Goal: Task Accomplishment & Management: Complete application form

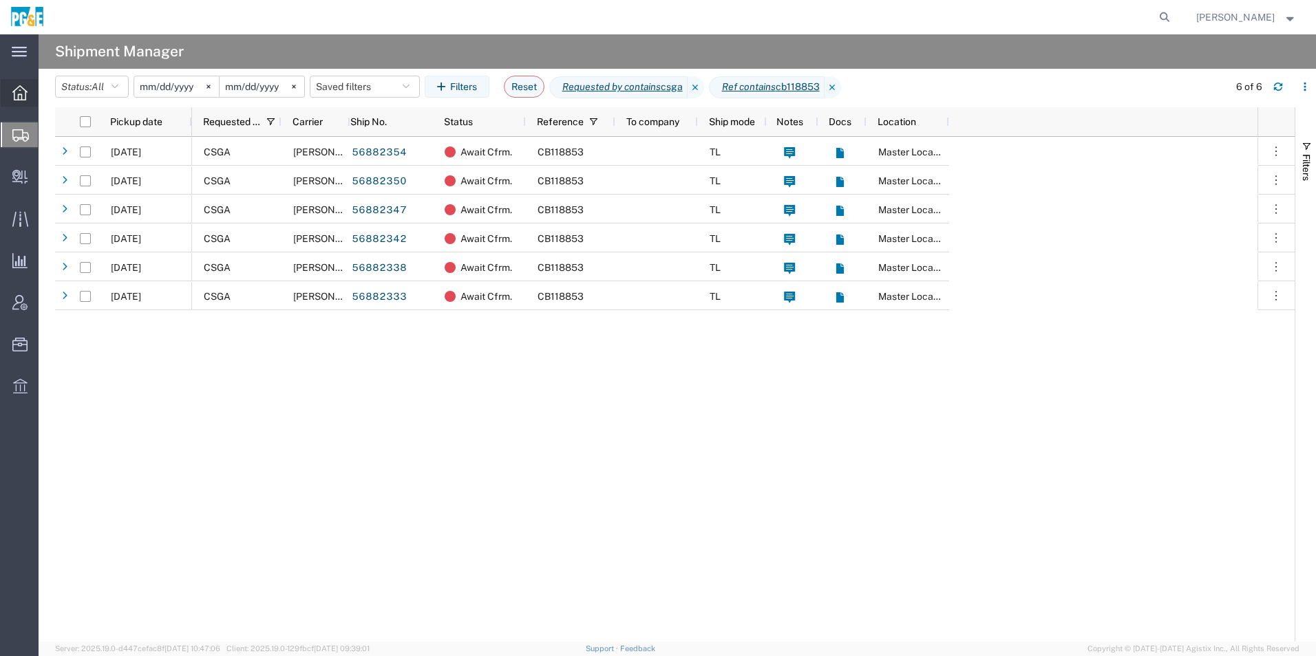
drag, startPoint x: 21, startPoint y: 94, endPoint x: 43, endPoint y: 89, distance: 21.9
click at [21, 94] on icon at bounding box center [19, 92] width 15 height 15
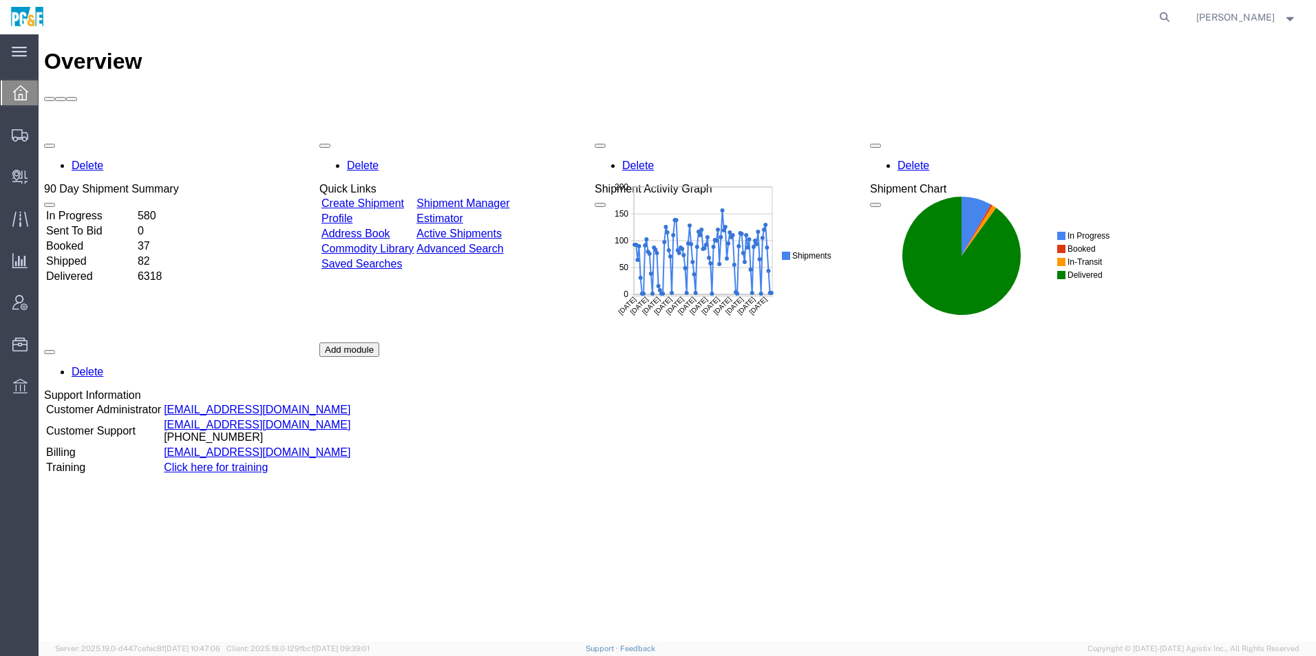
click at [504, 136] on div "Delete 90 Day Shipment Summary In Progress 580 Sent To Bid 0 Booked 37 Shipped …" at bounding box center [677, 342] width 1266 height 413
click at [504, 197] on link "Shipment Manager" at bounding box center [462, 203] width 93 height 12
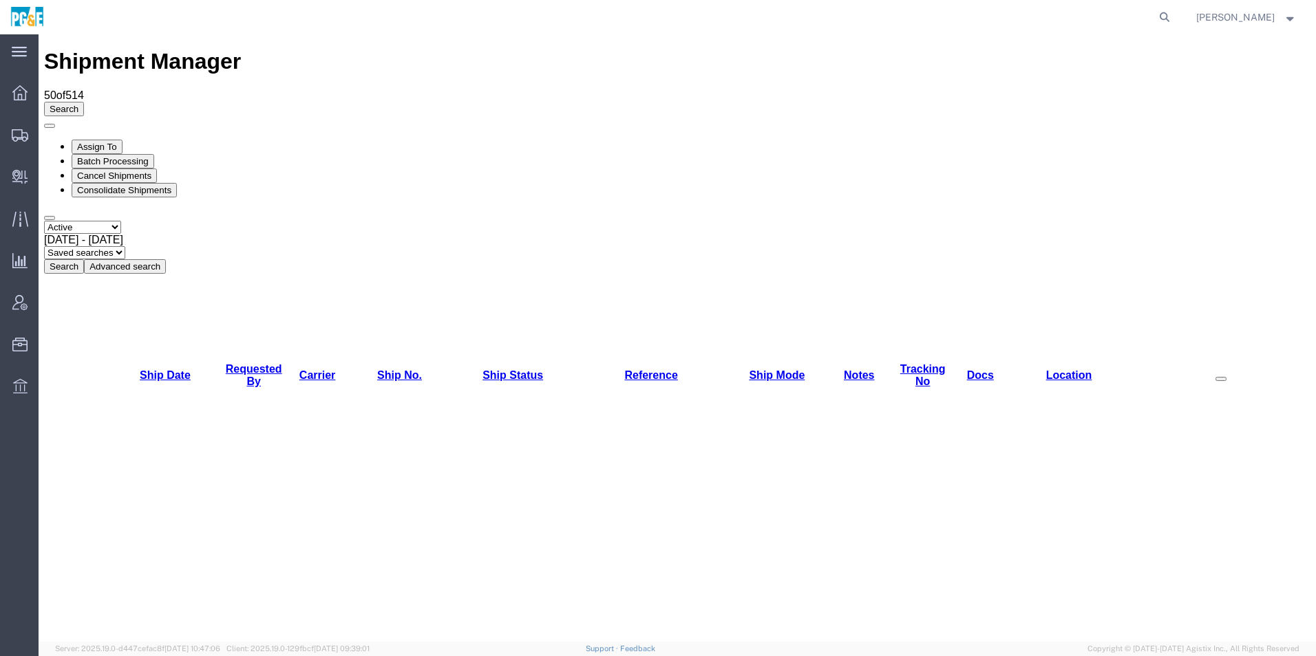
click at [103, 221] on select "Select status Active All Shipments Approved Booked Canceled Delivered Denied Ne…" at bounding box center [82, 227] width 77 height 13
select select "ALL"
click at [44, 221] on select "Select status Active All Shipments Approved Booked Canceled Delivered Denied Ne…" at bounding box center [82, 227] width 77 height 13
click at [123, 234] on span "Aug 19th 2025 - Sep 19th 2025" at bounding box center [83, 240] width 79 height 12
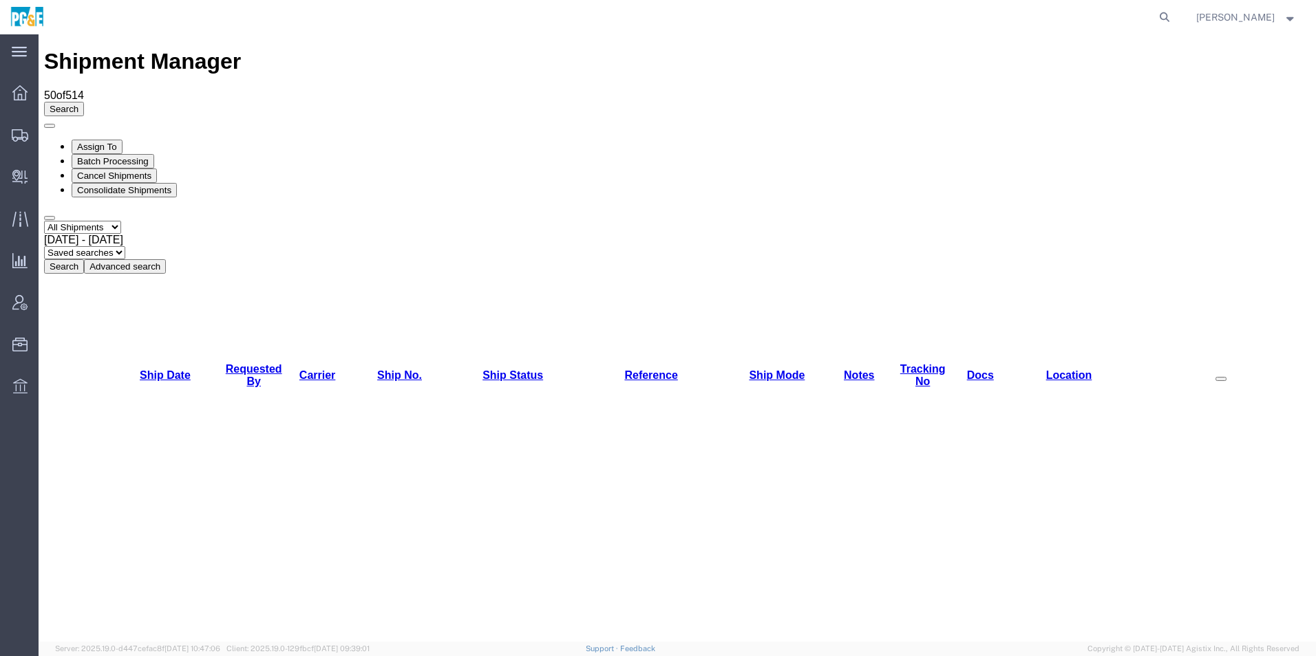
drag, startPoint x: 486, startPoint y: 336, endPoint x: 485, endPoint y: 310, distance: 26.2
click at [84, 259] on button "Search" at bounding box center [64, 266] width 40 height 14
click at [26, 92] on icon at bounding box center [19, 92] width 15 height 15
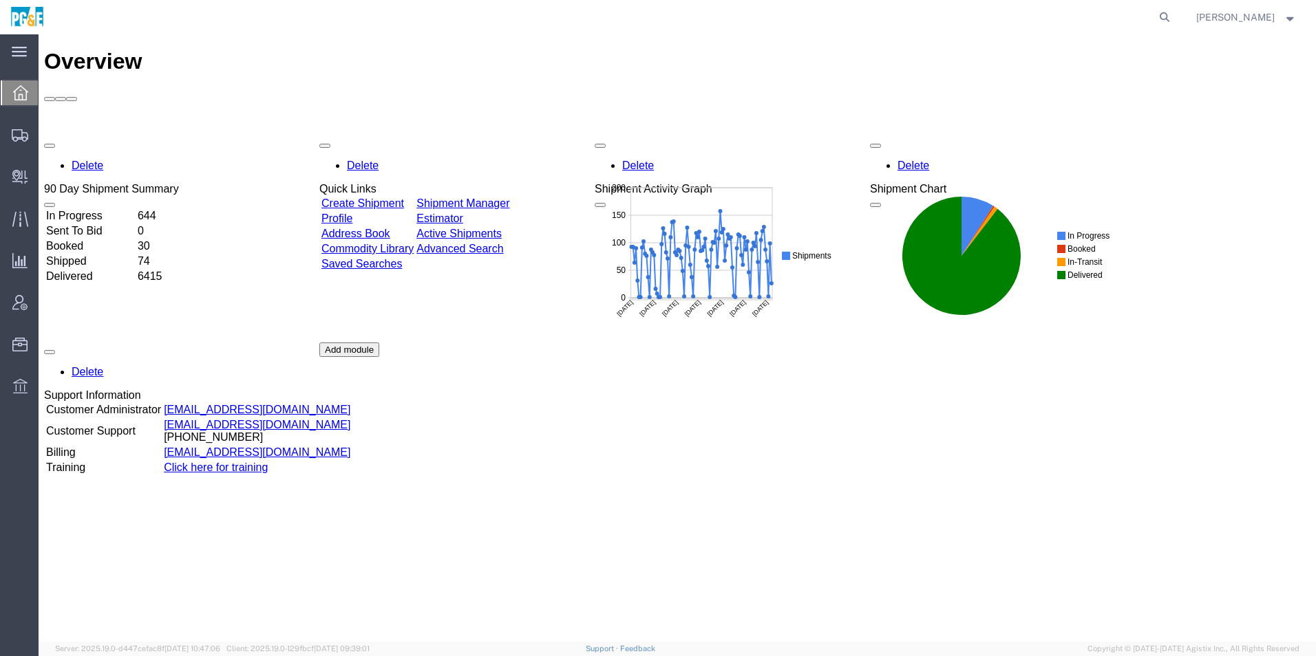
click at [509, 197] on link "Shipment Manager" at bounding box center [462, 203] width 93 height 12
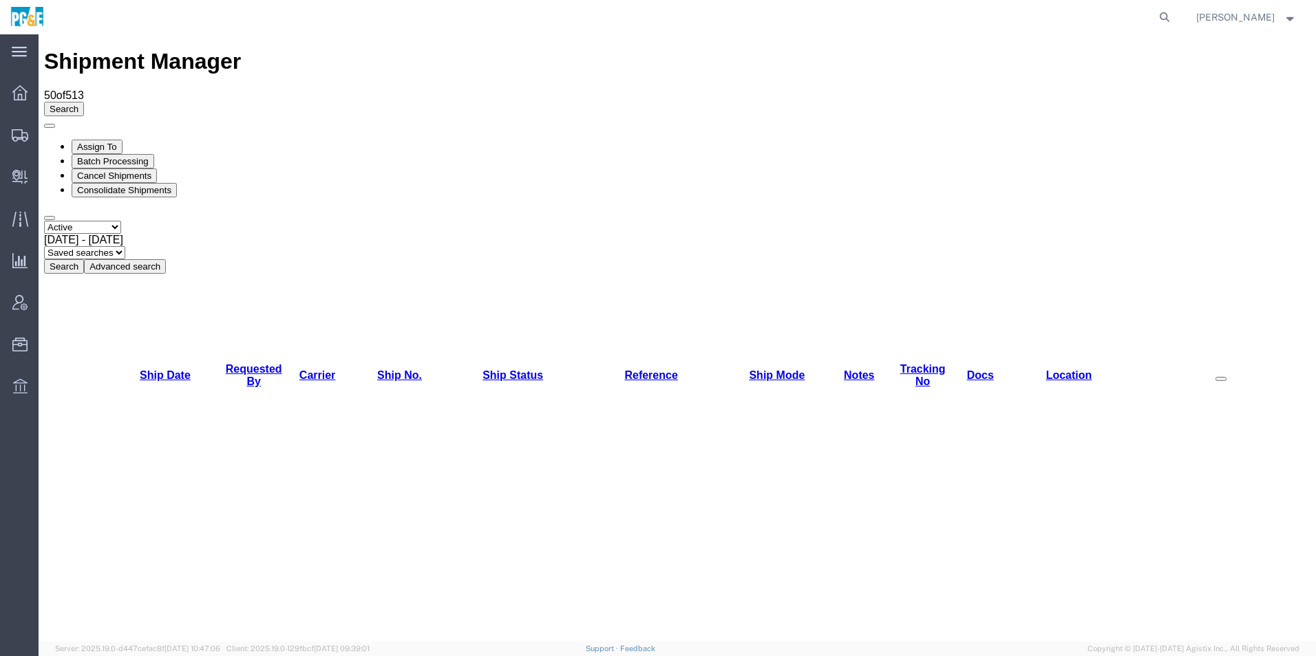
click at [85, 221] on select "Select status Active All Shipments Approved Booked Canceled Delivered Denied Ne…" at bounding box center [82, 227] width 77 height 13
select select "ALL"
click at [44, 221] on select "Select status Active All Shipments Approved Booked Canceled Delivered Denied Ne…" at bounding box center [82, 227] width 77 height 13
click at [189, 234] on div "Aug 19th 2025 - Sep 19th 2025" at bounding box center [677, 240] width 1266 height 12
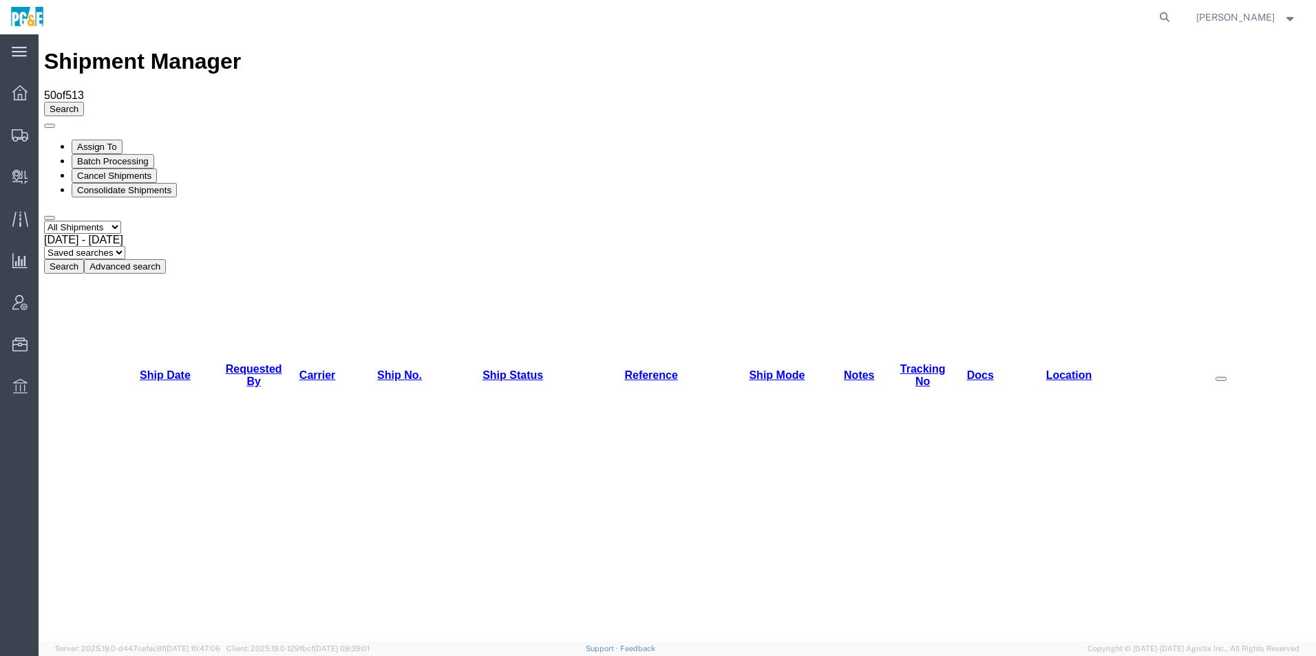
click at [84, 259] on button "Search" at bounding box center [64, 266] width 40 height 14
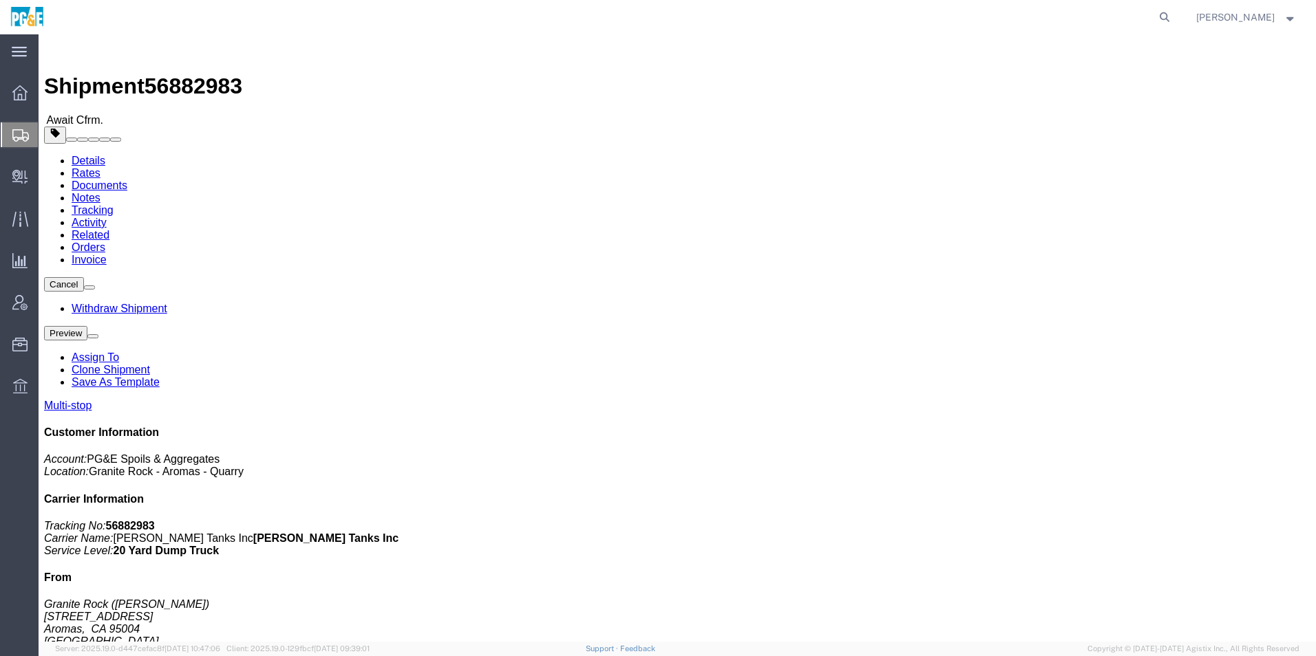
click link "Notes"
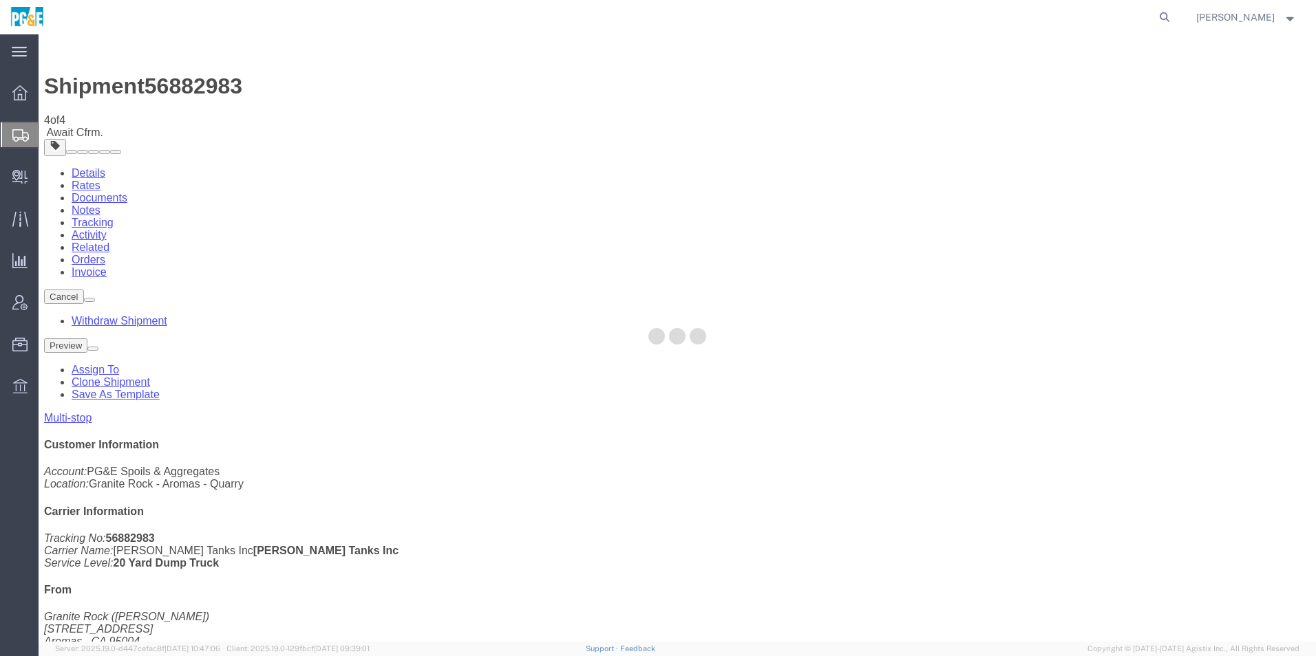
select select "SHIPMENT_NOTIFICATION_NOTES"
select select "PUBLIC"
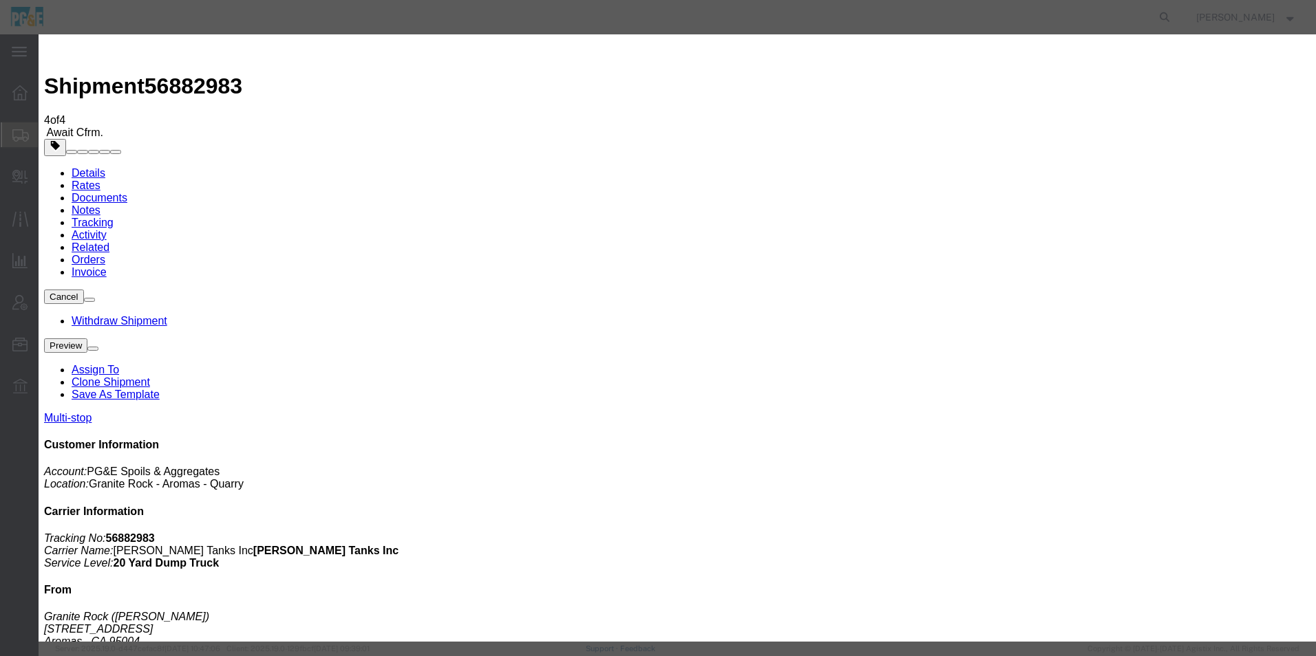
drag, startPoint x: 762, startPoint y: 233, endPoint x: 277, endPoint y: 211, distance: 485.6
type textarea "Please deliver 2 Loads of Sand. Drop site is located next to the winery. Cross …"
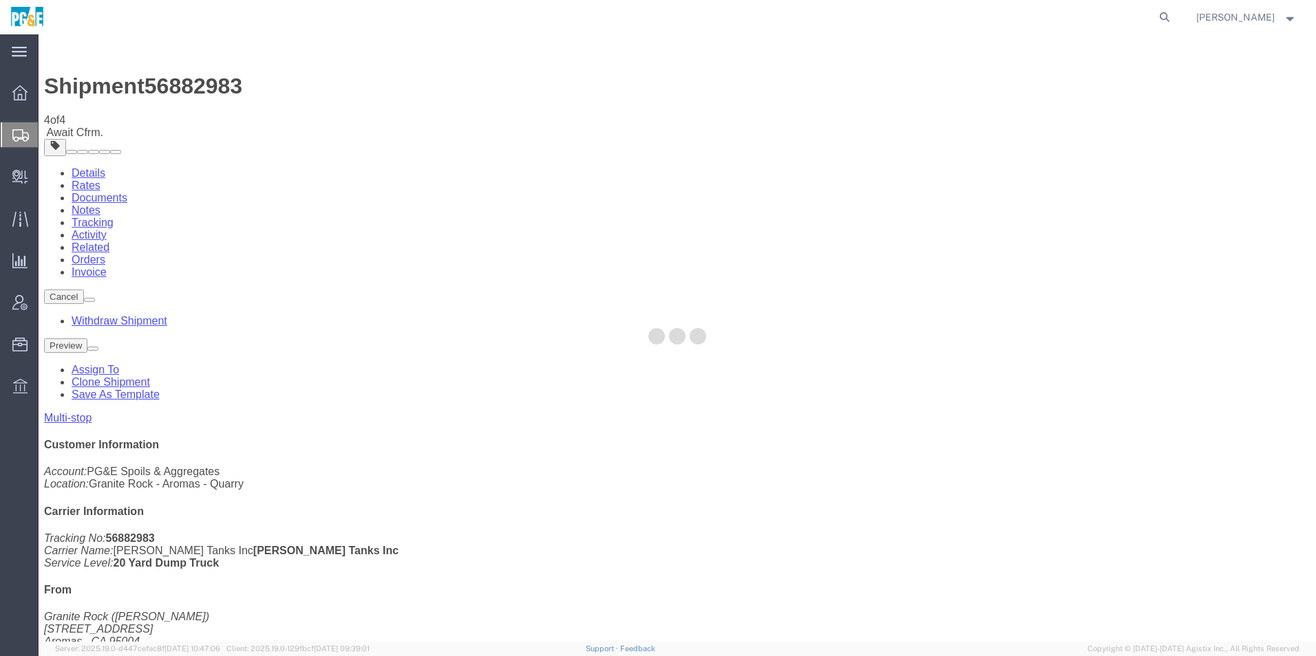
select select "PICK_UP_NOTES"
select select "PUBLIC"
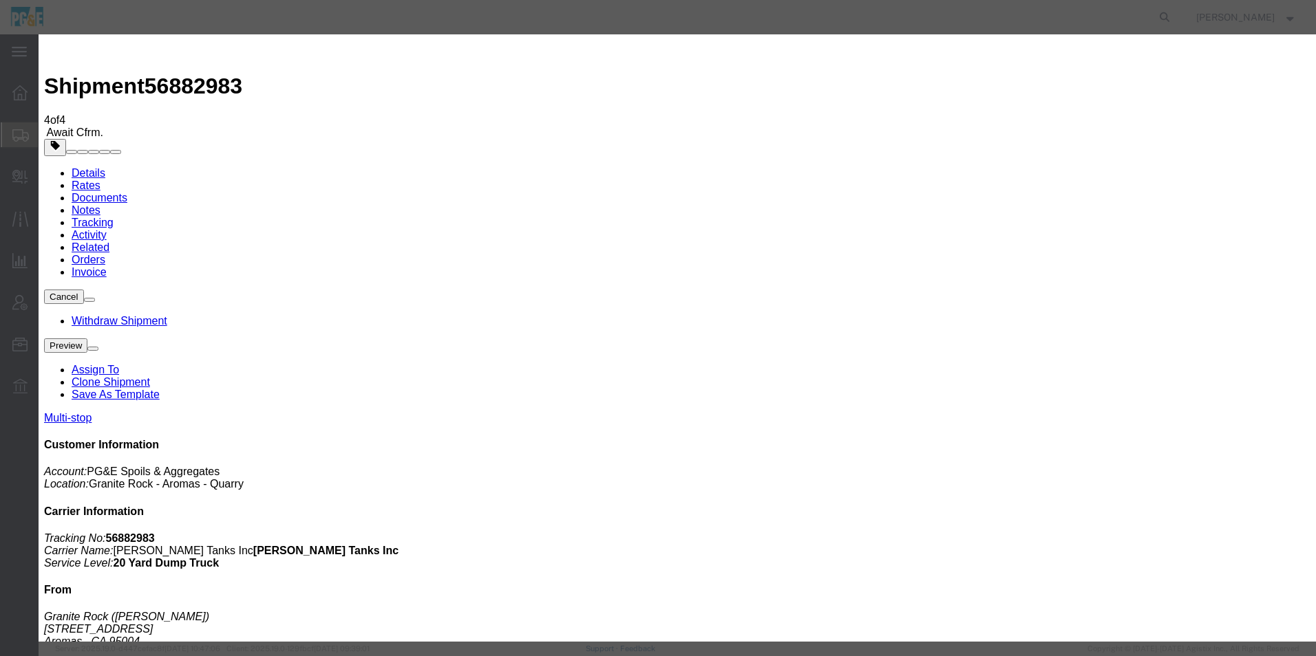
drag, startPoint x: 478, startPoint y: 221, endPoint x: 951, endPoint y: 208, distance: 473.6
paste textarea "Please deliver 2 Loads of Sand."
type textarea "Please deliver 2 Loads of Sand. Drop site is located next to the winery. Cross …"
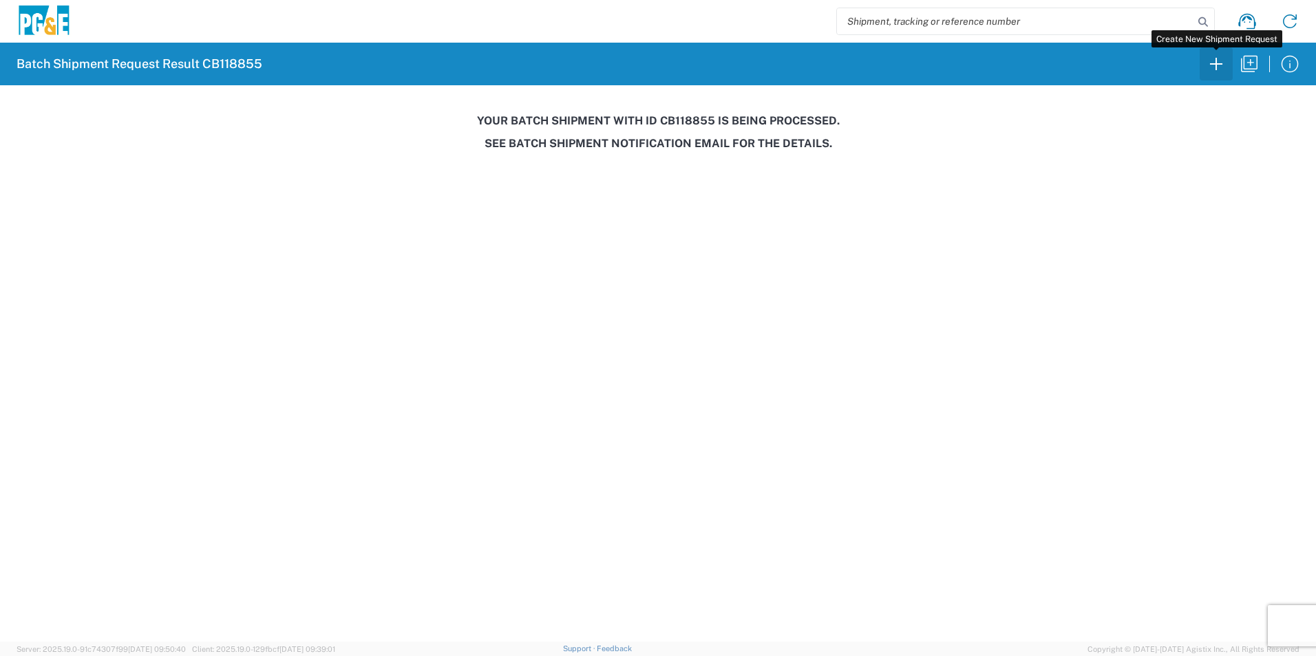
click at [1219, 65] on icon "button" at bounding box center [1216, 64] width 22 height 22
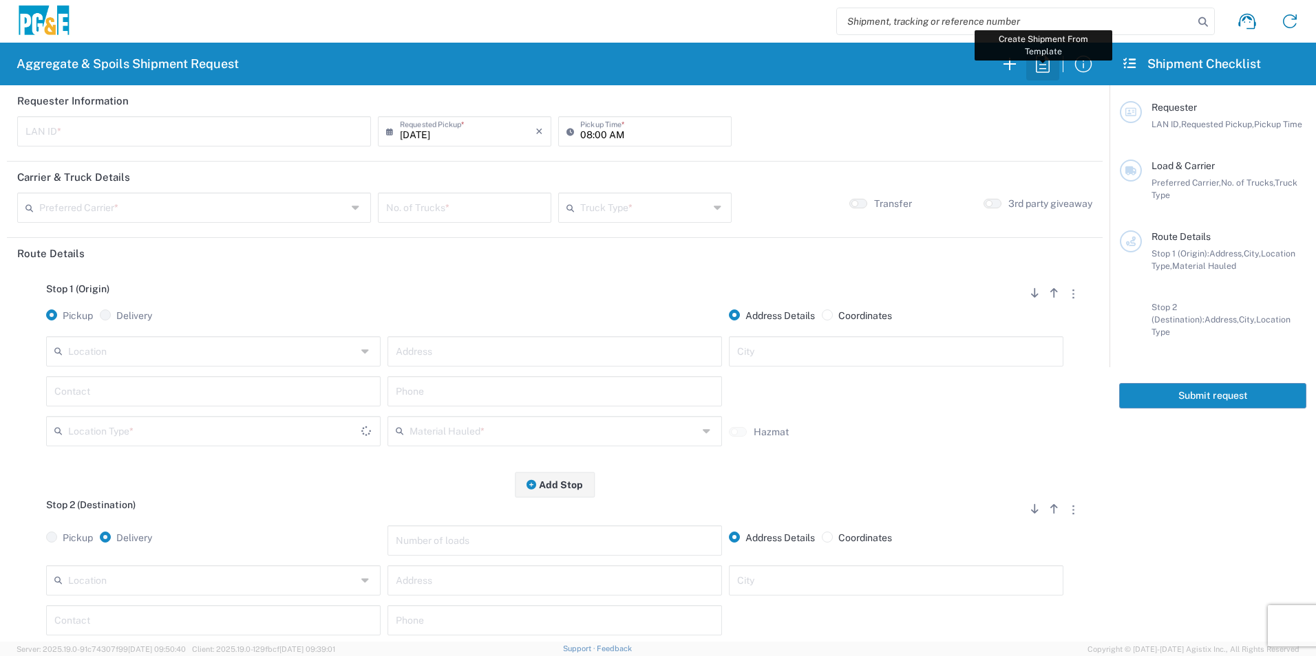
click at [1042, 65] on icon "button" at bounding box center [1042, 64] width 22 height 22
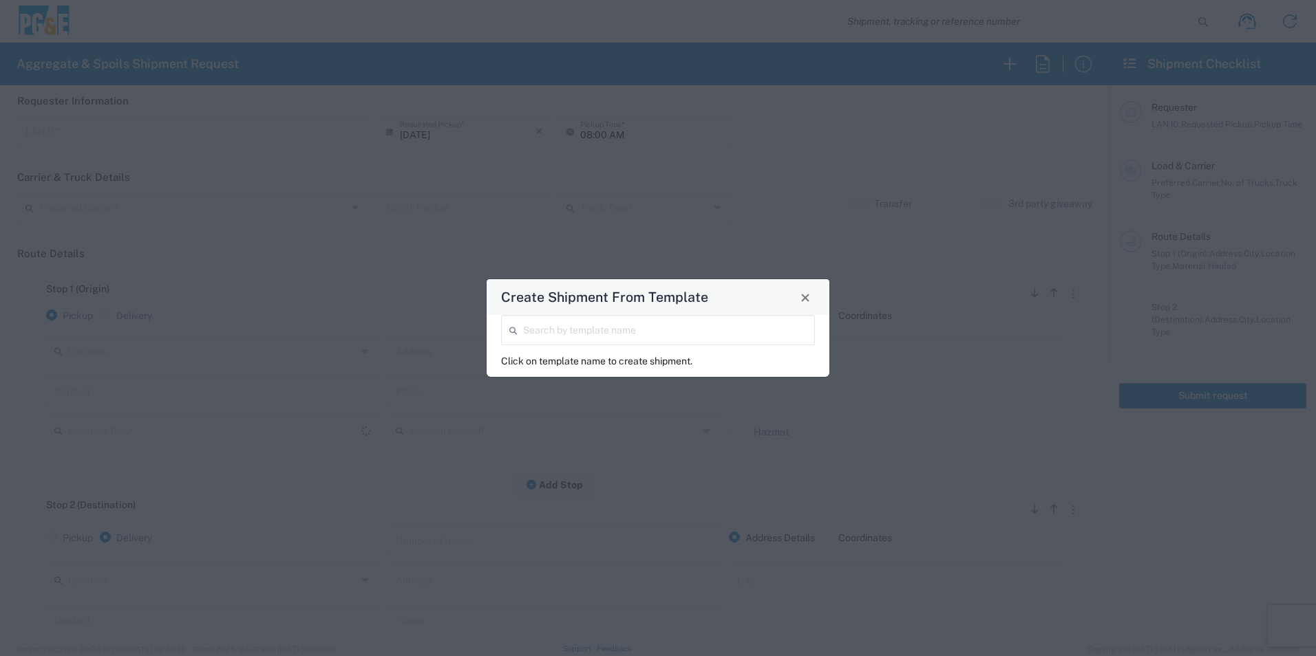
click at [617, 339] on input "search" at bounding box center [664, 329] width 283 height 24
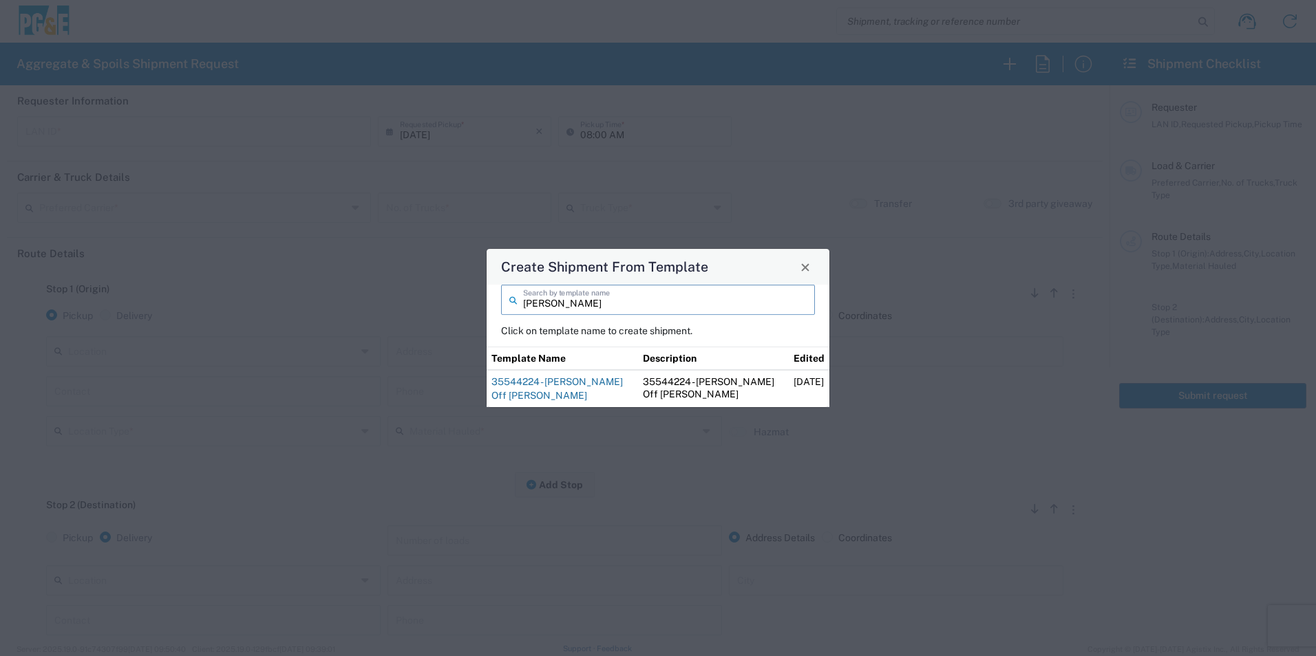
type input "josh"
click at [548, 379] on link "35544224 - Josh Off Haul Keswick" at bounding box center [556, 388] width 131 height 25
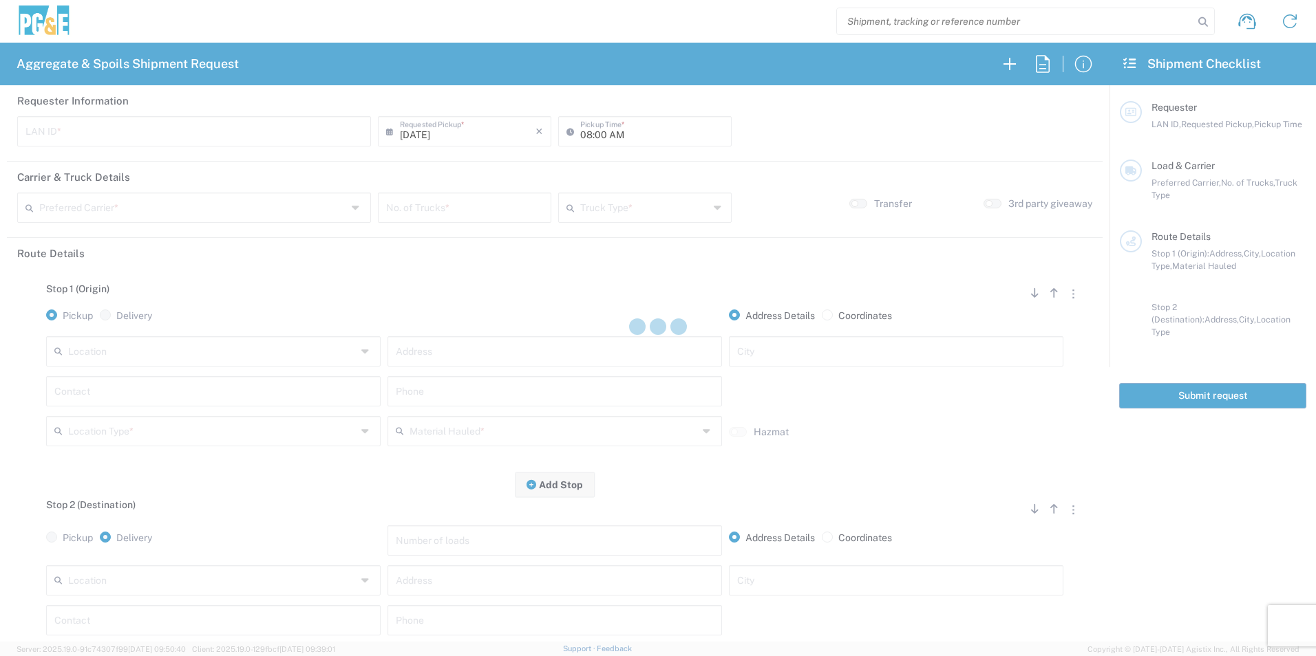
type input "J4TN"
type input "04:15 AM"
type input "Bowman & Sons Trucking, Inc"
type input "Super Dump"
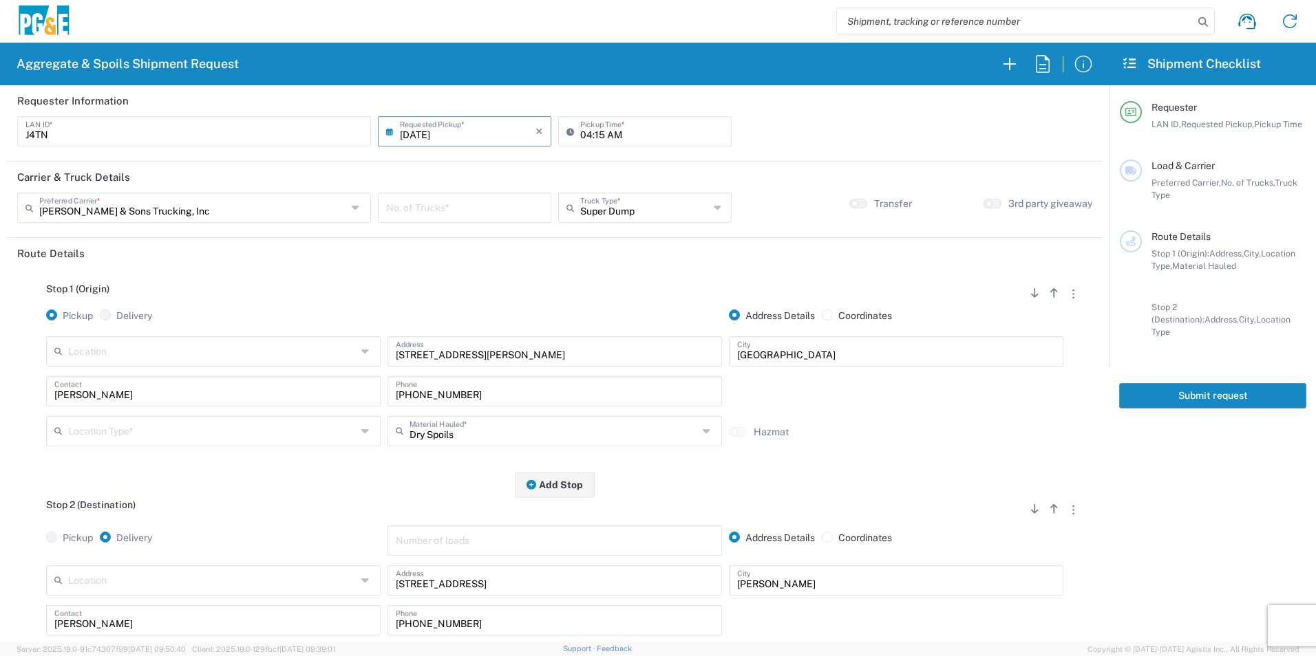
click at [452, 133] on input "09/22/2025" at bounding box center [468, 130] width 136 height 24
click at [531, 240] on span "20" at bounding box center [522, 236] width 19 height 19
type input "09/20/2025"
click at [445, 197] on input "number" at bounding box center [464, 207] width 157 height 24
type input "1"
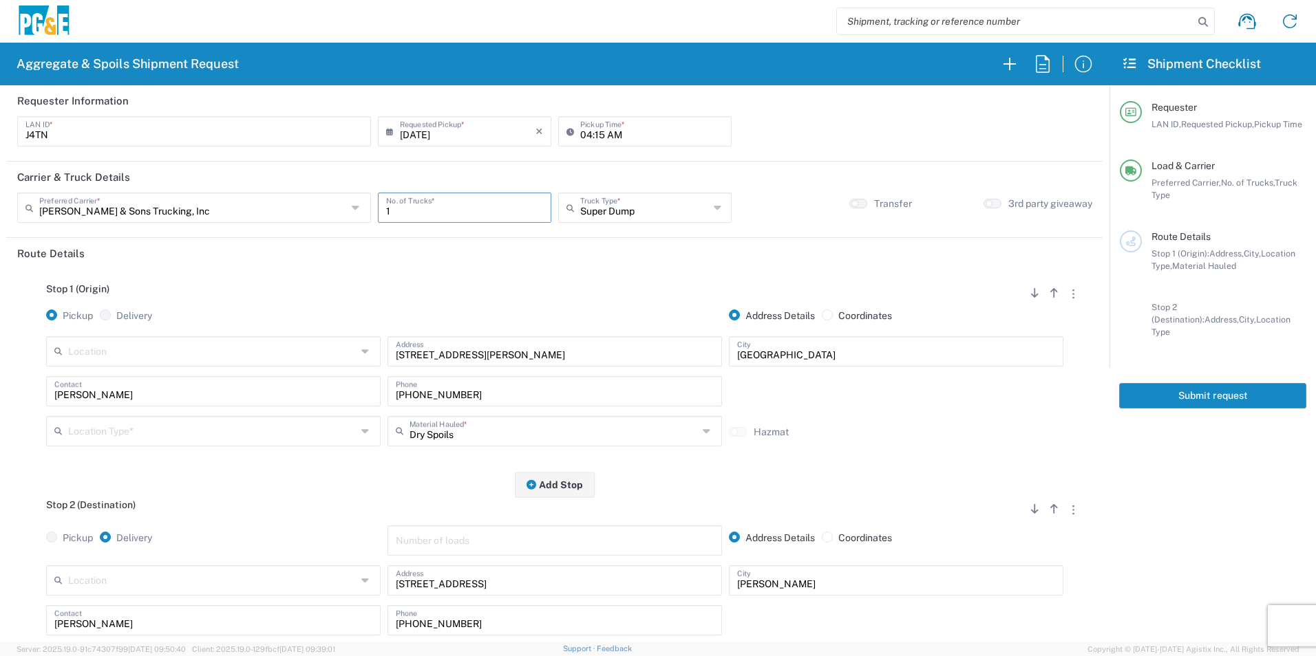
click at [178, 434] on input "text" at bounding box center [212, 430] width 288 height 24
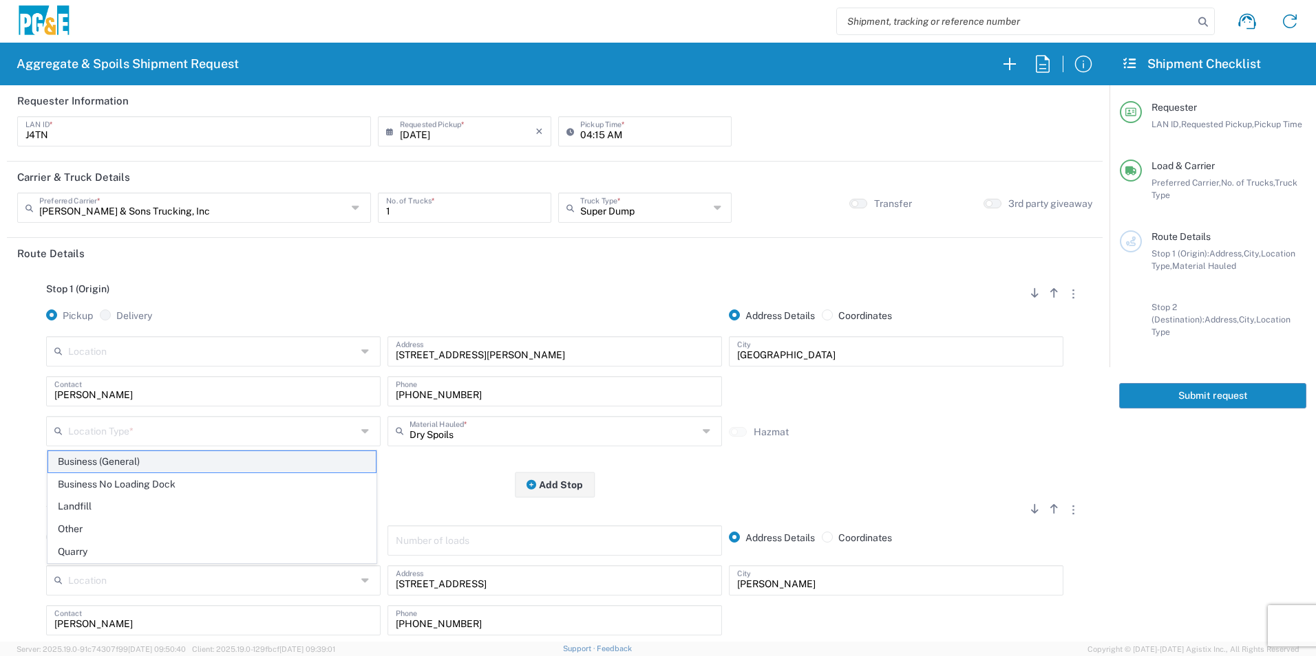
click at [134, 466] on span "Business (General)" at bounding box center [212, 461] width 328 height 21
type input "Business (General)"
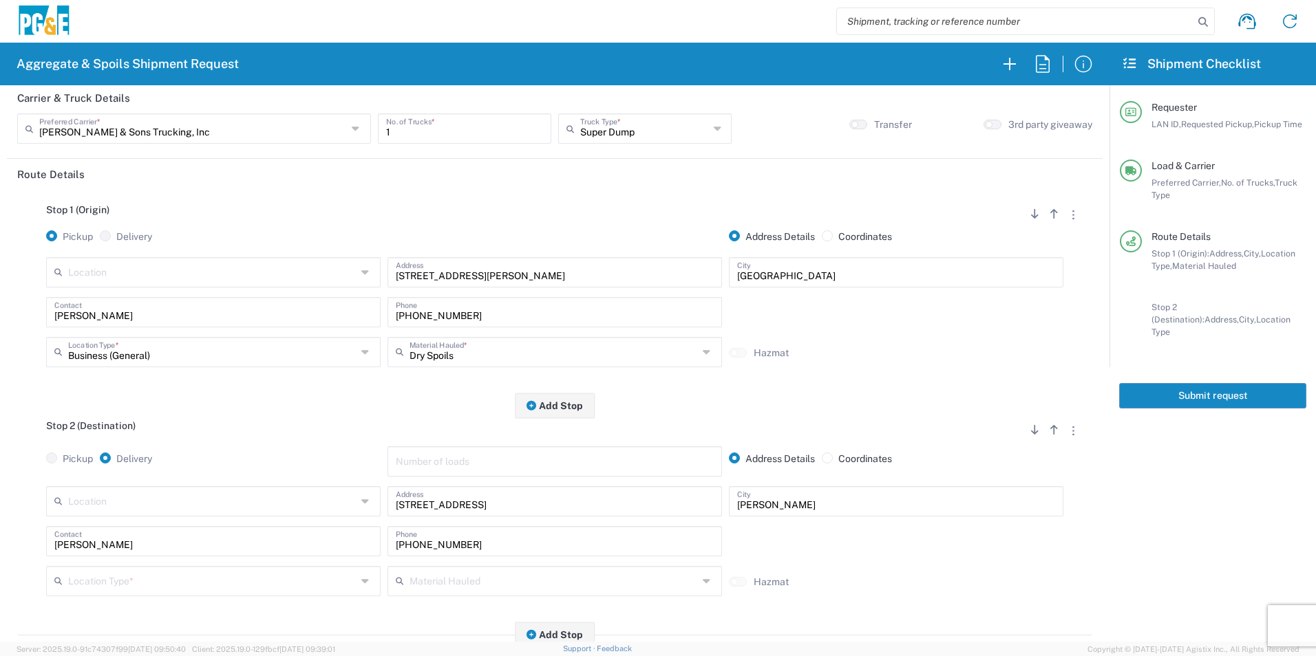
scroll to position [138, 0]
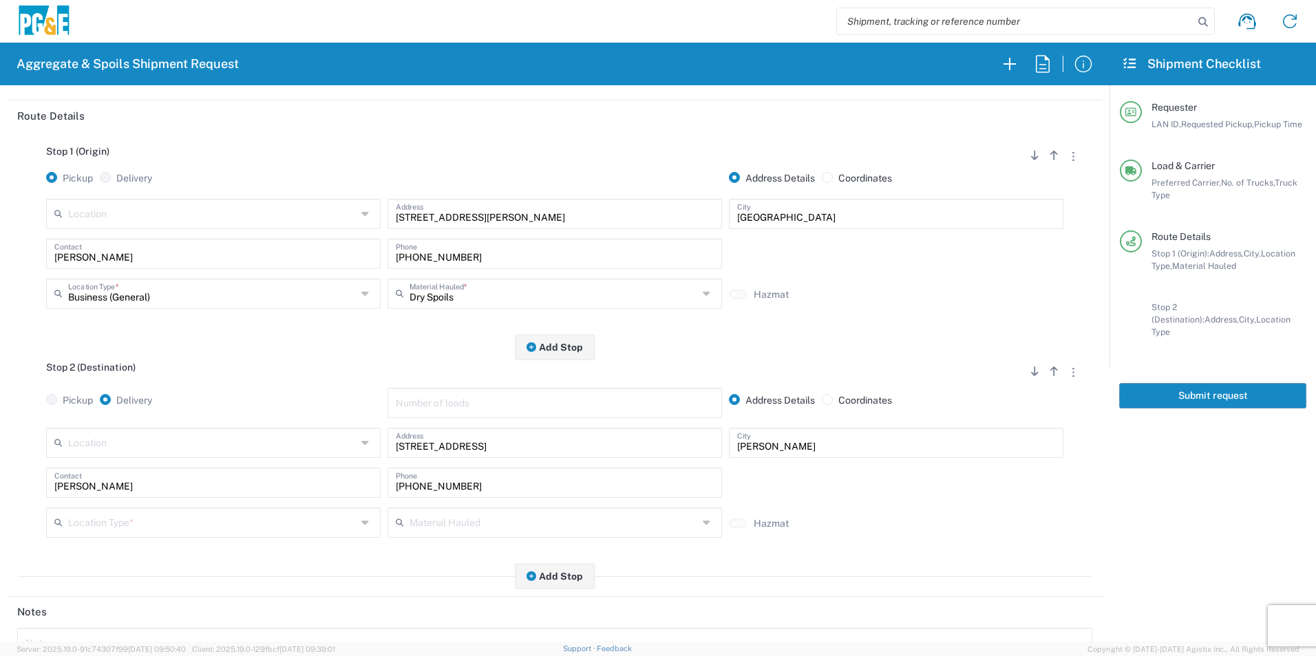
click at [158, 519] on input "text" at bounding box center [212, 522] width 288 height 24
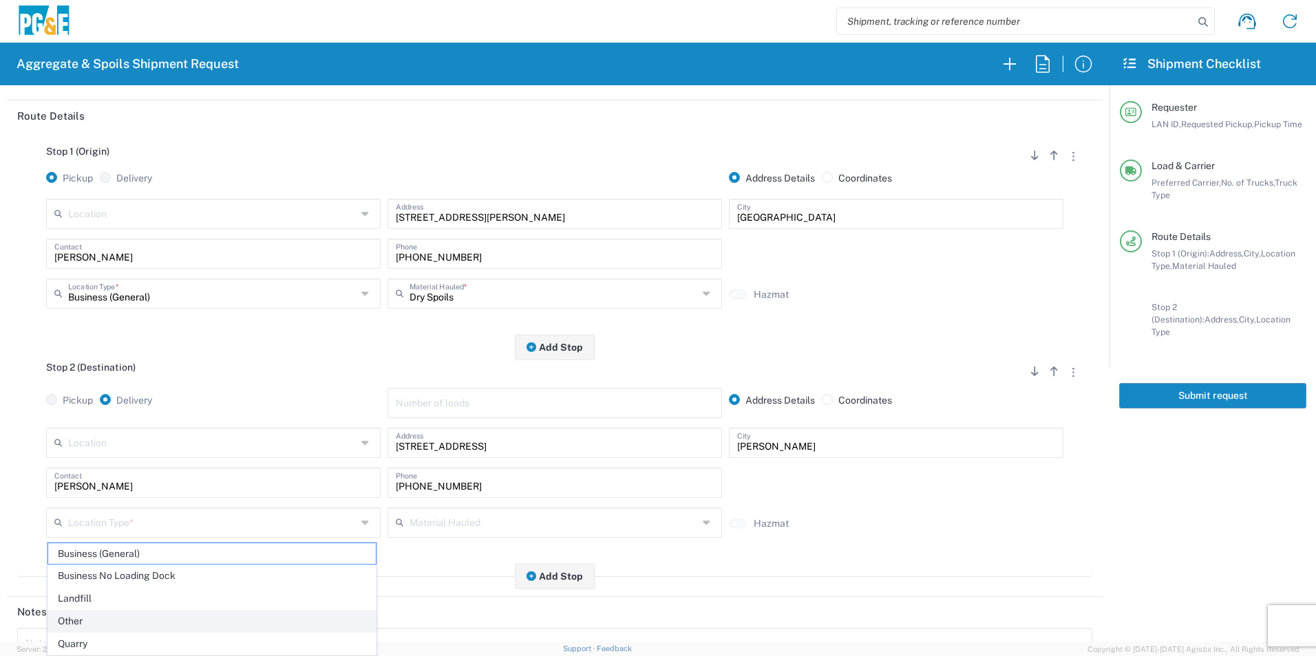
click at [107, 614] on span "Other" at bounding box center [212, 621] width 328 height 21
type input "Other"
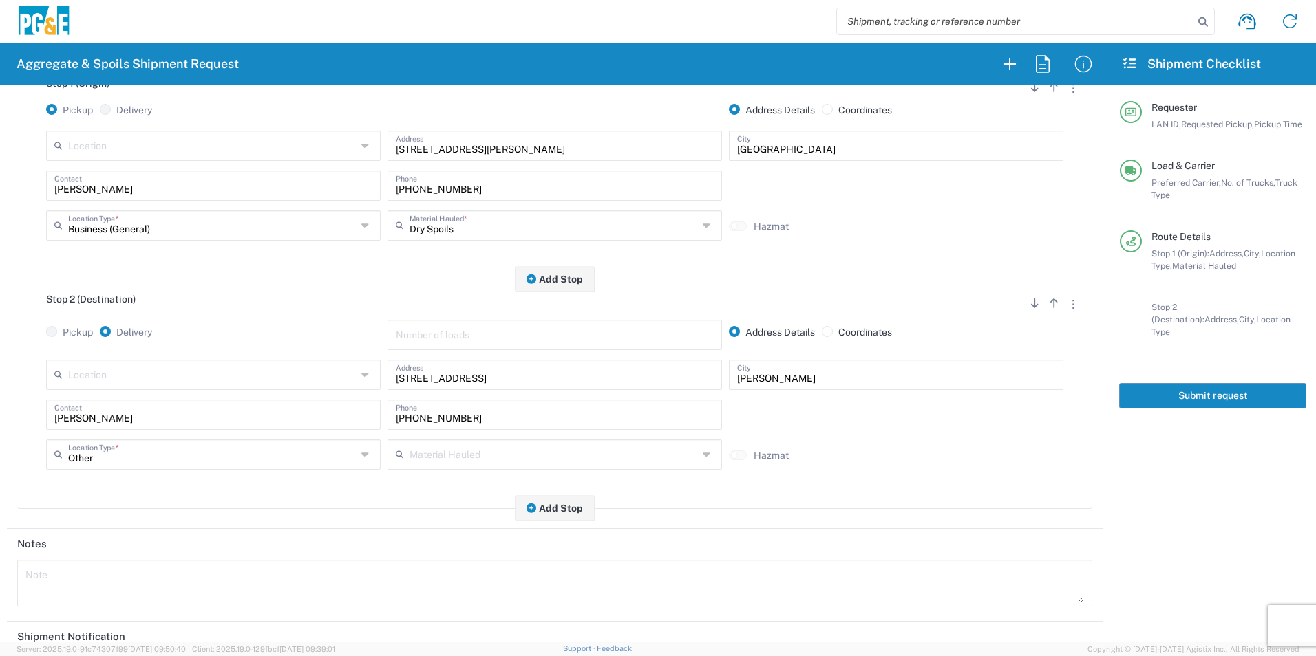
scroll to position [398, 0]
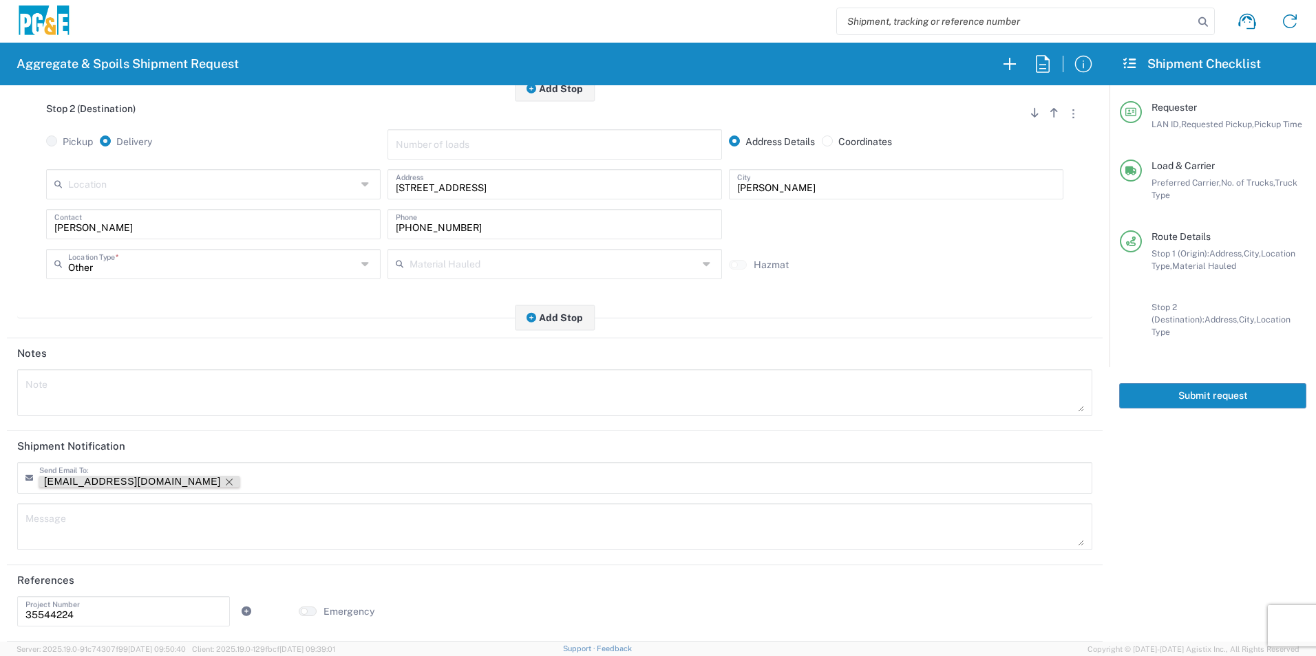
click at [224, 481] on icon "Remove tag" at bounding box center [229, 482] width 11 height 11
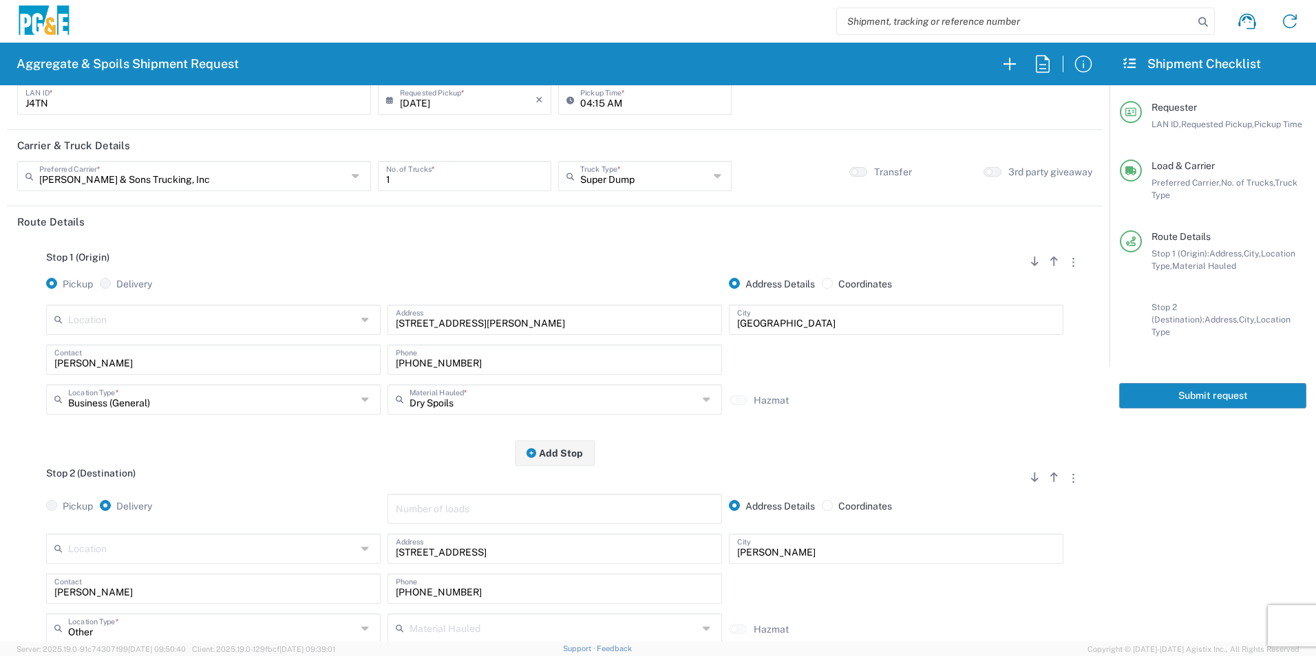
scroll to position [0, 0]
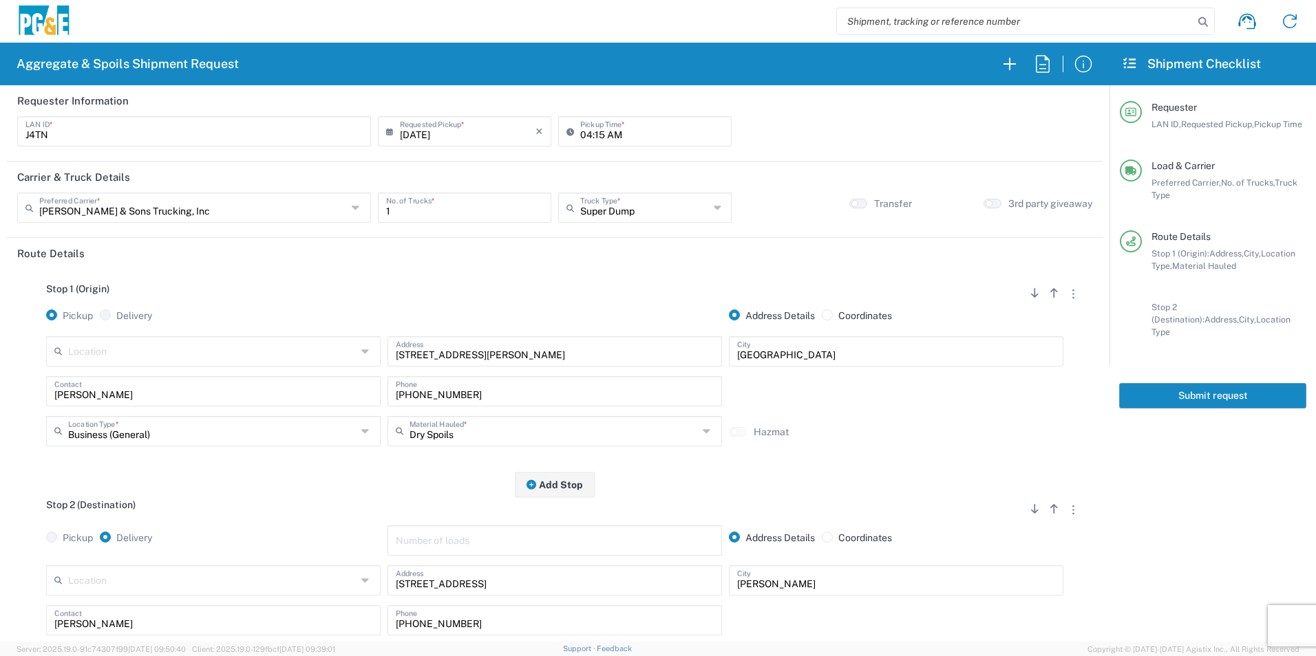
click at [1234, 383] on button "Submit request" at bounding box center [1212, 395] width 187 height 25
